Goal: Task Accomplishment & Management: Manage account settings

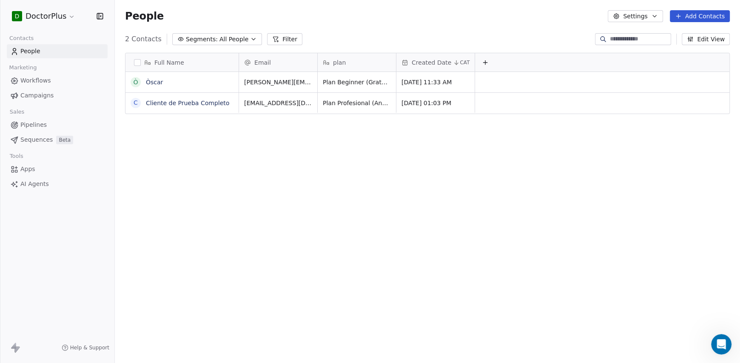
scroll to position [935, 0]
click at [138, 62] on button "button" at bounding box center [137, 62] width 7 height 7
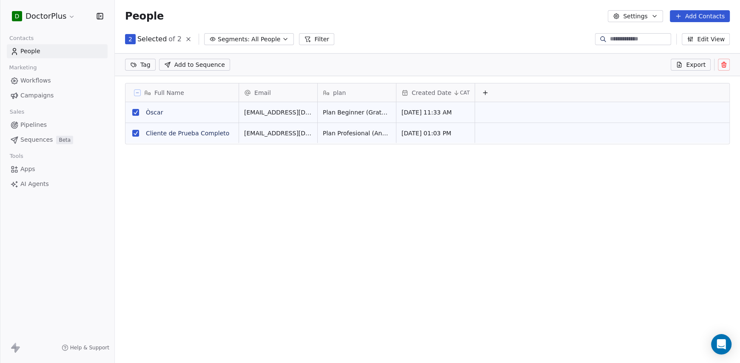
scroll to position [282, 618]
click at [136, 109] on button "grid" at bounding box center [135, 112] width 7 height 7
click at [135, 112] on button "grid" at bounding box center [135, 112] width 7 height 7
click at [135, 133] on button "grid" at bounding box center [135, 133] width 7 height 7
click at [721, 64] on icon at bounding box center [723, 64] width 7 height 7
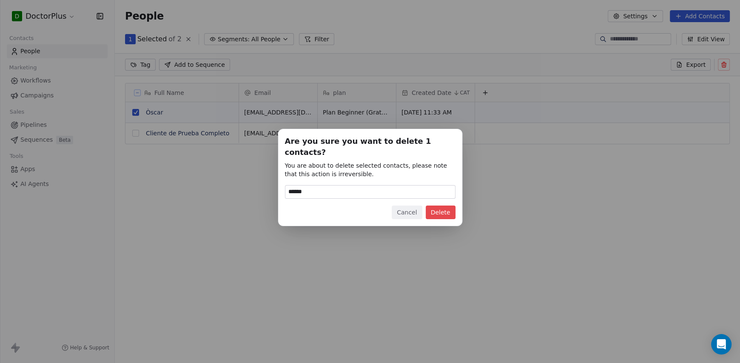
type input "******"
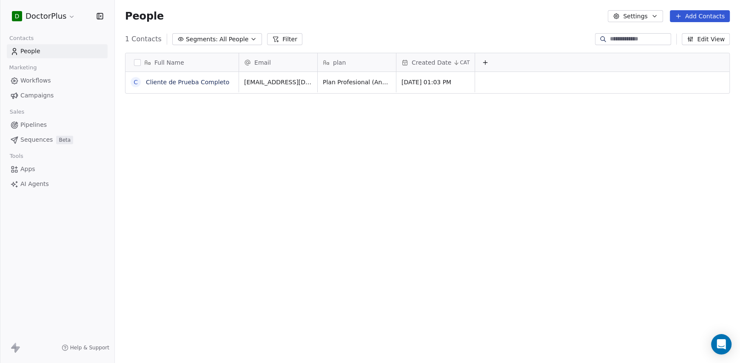
click at [35, 51] on span "People" at bounding box center [30, 51] width 20 height 9
click at [58, 53] on link "People" at bounding box center [57, 51] width 101 height 14
